Goal: Task Accomplishment & Management: Use online tool/utility

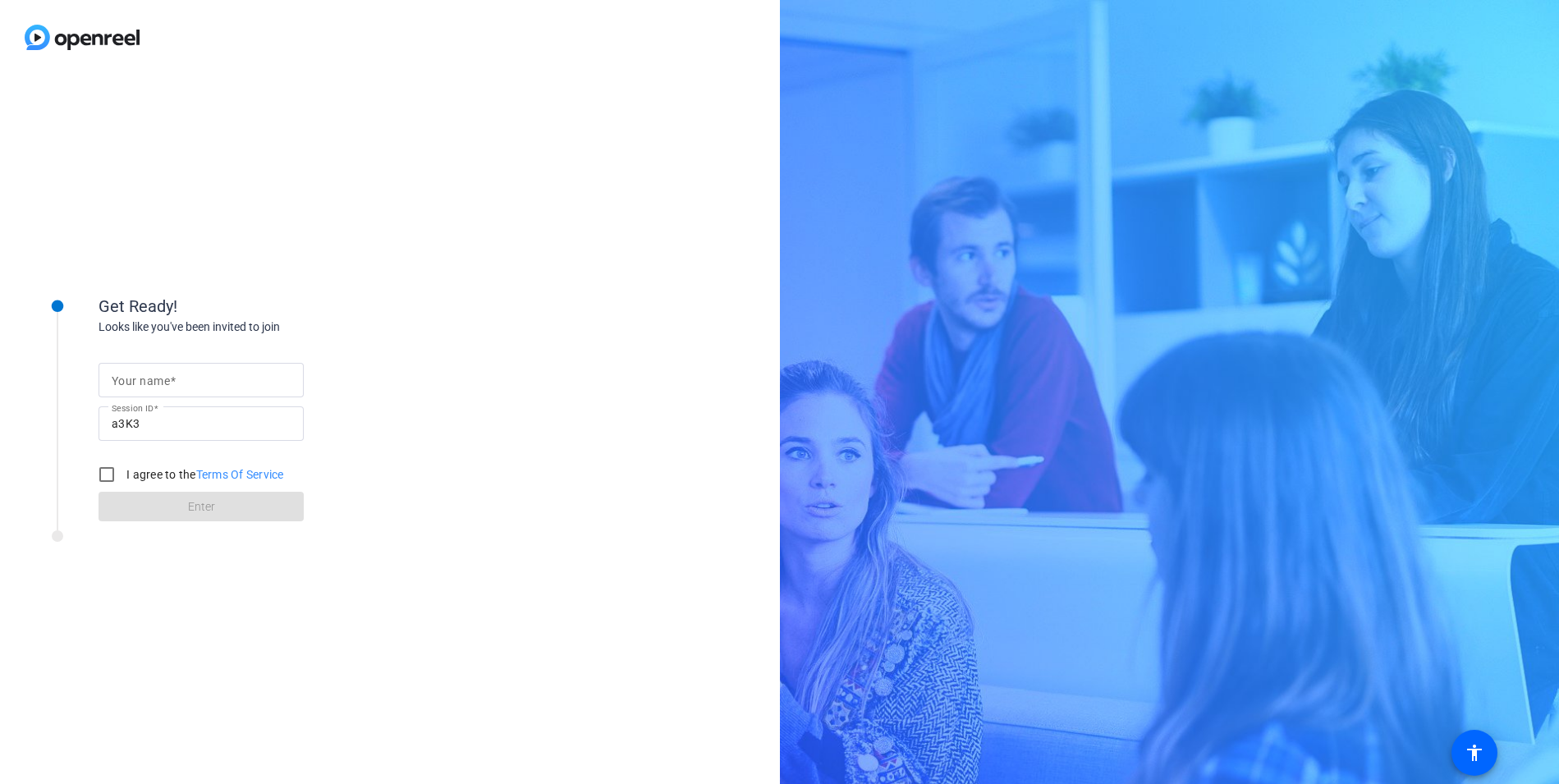
click at [203, 384] on input "Your name" at bounding box center [201, 379] width 179 height 20
type input "[PERSON_NAME]"
click at [103, 478] on input "I agree to the Terms Of Service" at bounding box center [106, 475] width 33 height 33
checkbox input "true"
click at [138, 502] on span at bounding box center [201, 507] width 205 height 40
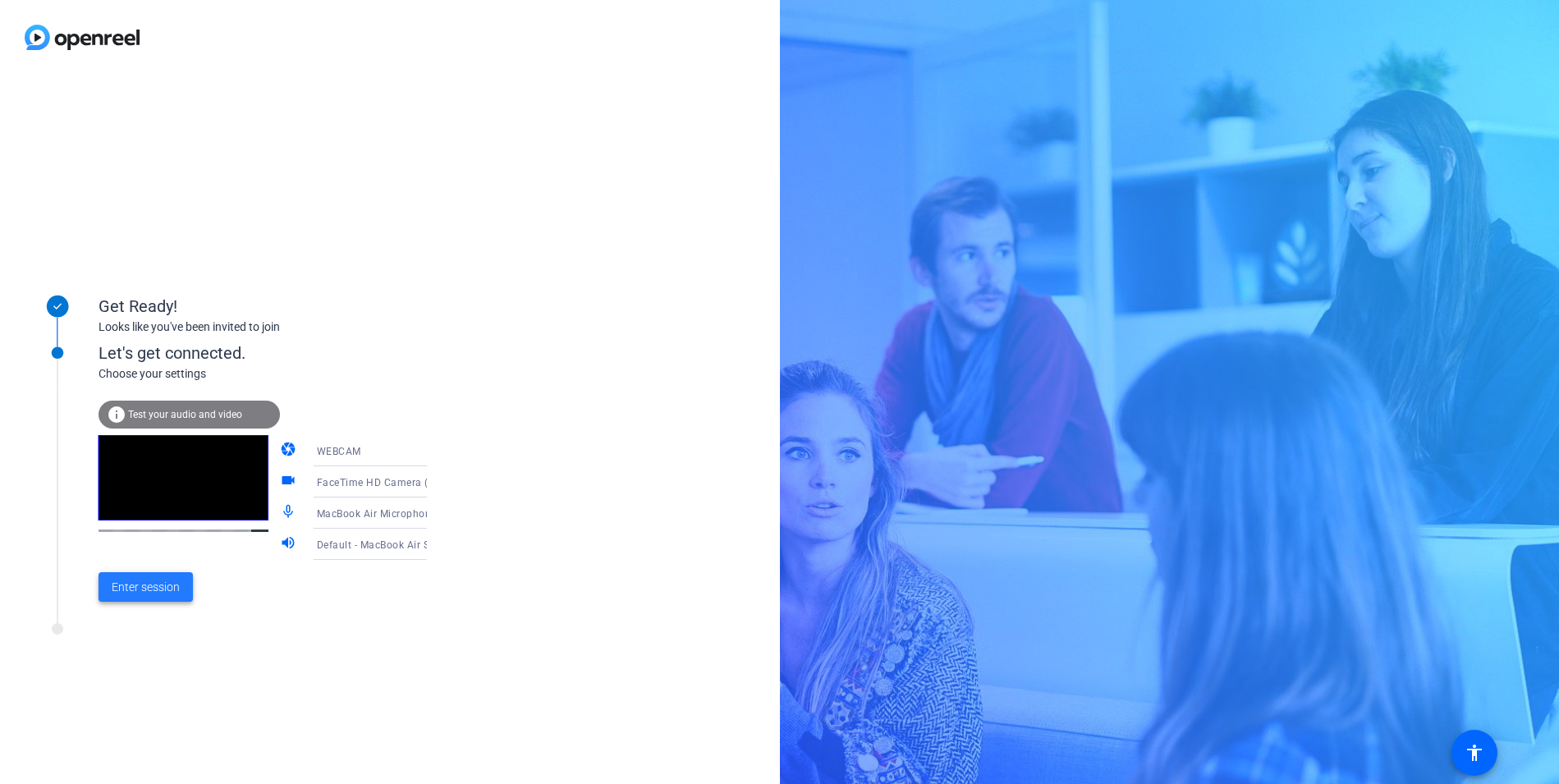
click at [163, 606] on span at bounding box center [145, 587] width 94 height 40
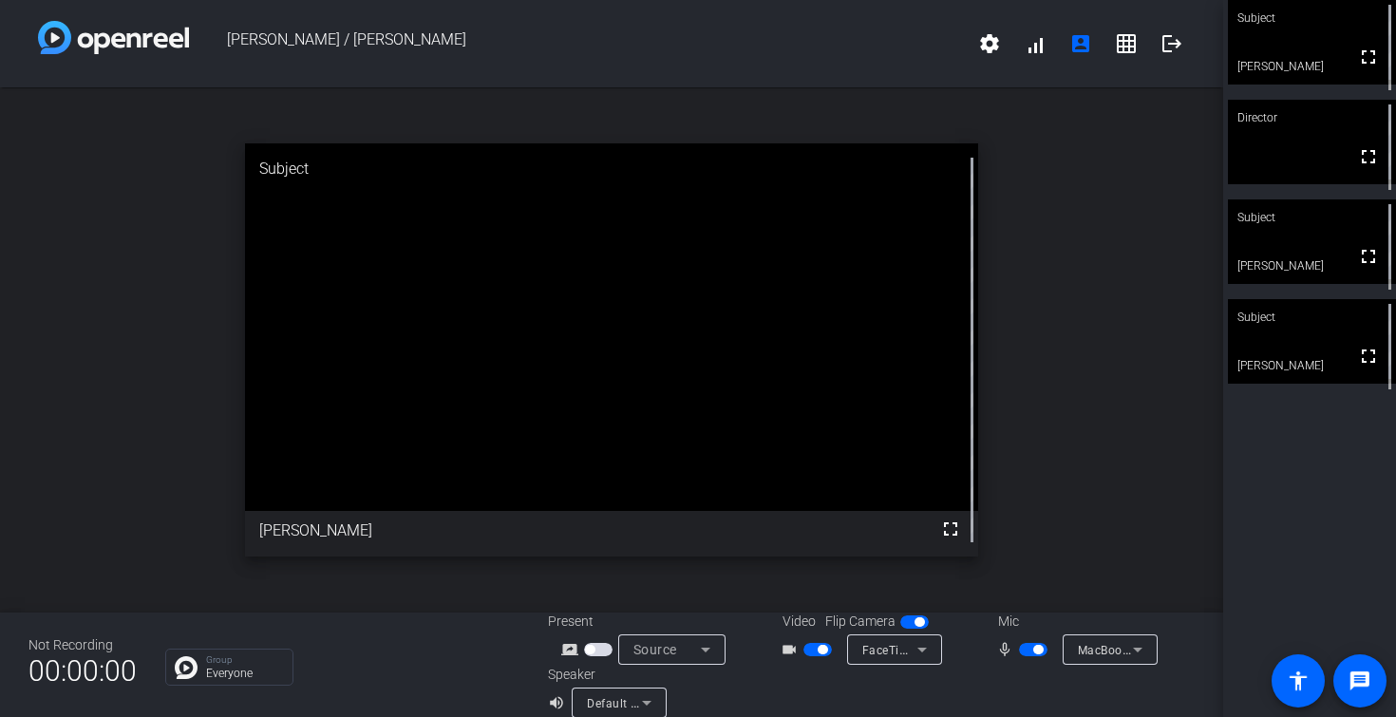
click at [469, 595] on div "open_in_new Subject fullscreen [PERSON_NAME]" at bounding box center [611, 349] width 1223 height 525
click at [1023, 650] on span "button" at bounding box center [1033, 649] width 28 height 13
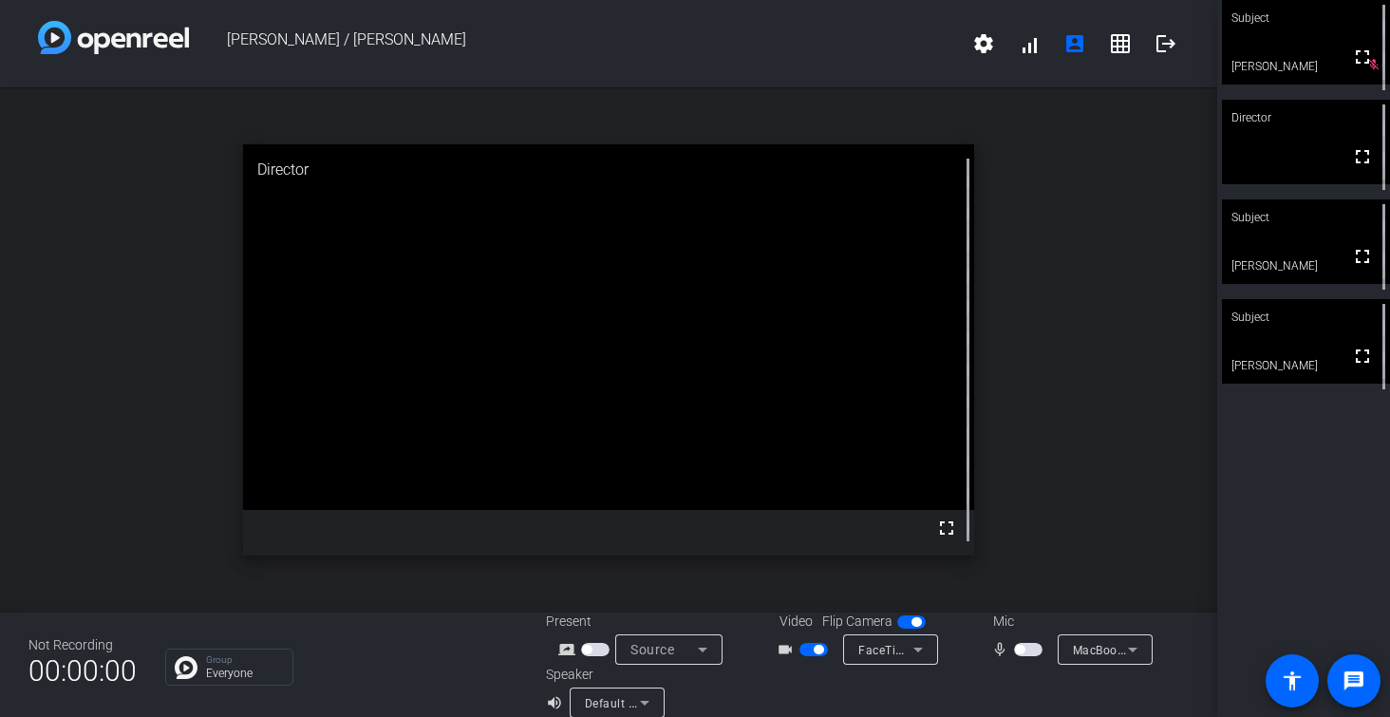
click at [809, 651] on span "button" at bounding box center [814, 649] width 28 height 13
click at [818, 651] on span "button" at bounding box center [814, 649] width 28 height 13
click at [1035, 647] on span "button" at bounding box center [1028, 649] width 28 height 13
click at [810, 706] on div "Speaker volume_up Default - MacBook Air Speakers (Built-in)" at bounding box center [707, 691] width 322 height 53
click at [99, 558] on div "open_in_new Subject fullscreen [PERSON_NAME]" at bounding box center [608, 349] width 1217 height 525
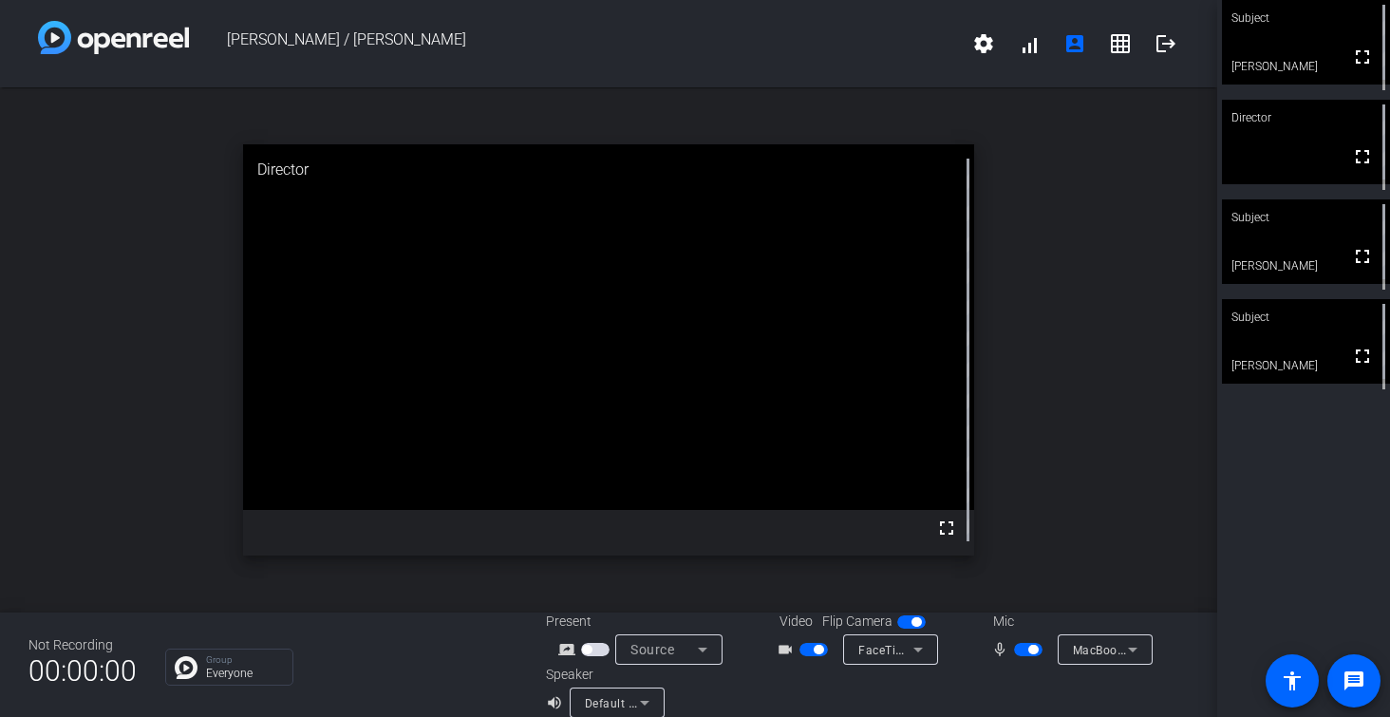
click at [198, 508] on div "open_in_new Director fullscreen" at bounding box center [608, 349] width 1217 height 525
click at [187, 414] on div "open_in_new Subject fullscreen [PERSON_NAME]" at bounding box center [608, 349] width 1217 height 525
click at [403, 630] on div "Not Recording 00:00:00 Group Everyone Present screen_share_outline Source Video…" at bounding box center [608, 664] width 1217 height 104
